Goal: Information Seeking & Learning: Find contact information

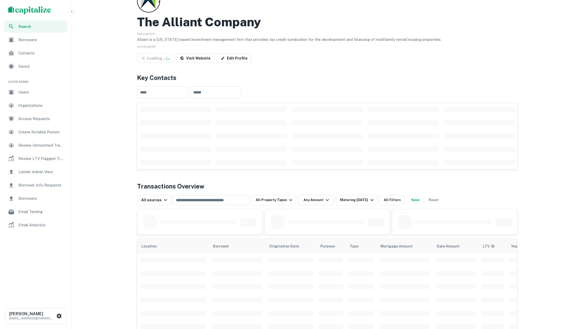
scroll to position [117, 0]
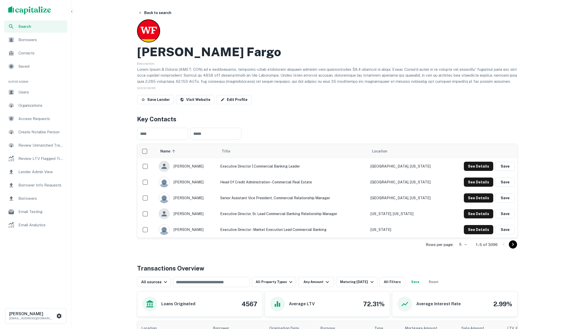
scroll to position [177, 0]
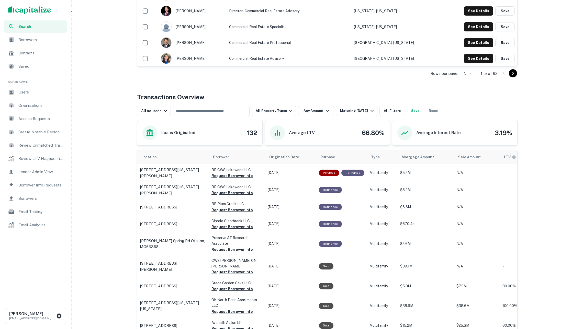
scroll to position [173, 0]
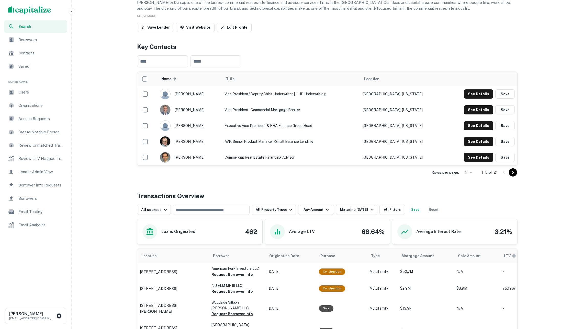
scroll to position [121, 0]
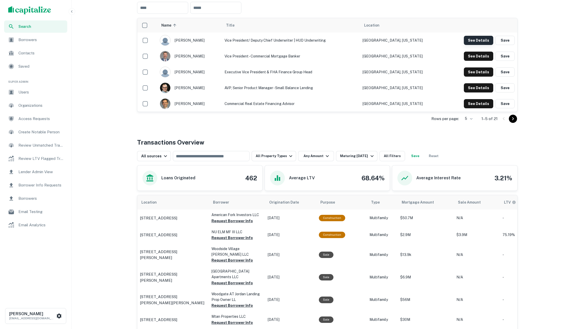
click at [476, 39] on button "See Details" at bounding box center [478, 40] width 29 height 9
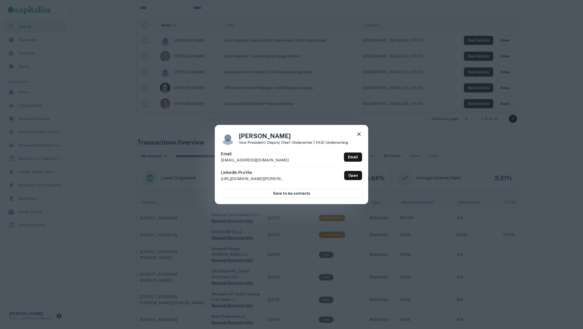
click at [357, 134] on icon at bounding box center [359, 134] width 4 height 4
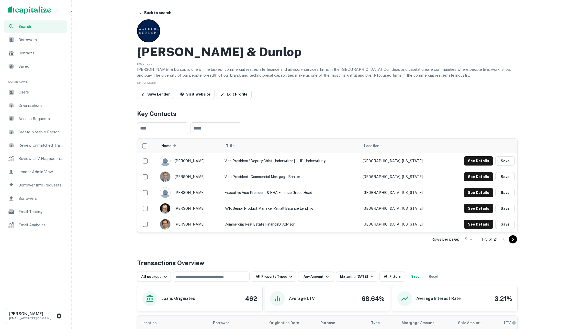
scroll to position [0, 0]
